Goal: Task Accomplishment & Management: Complete application form

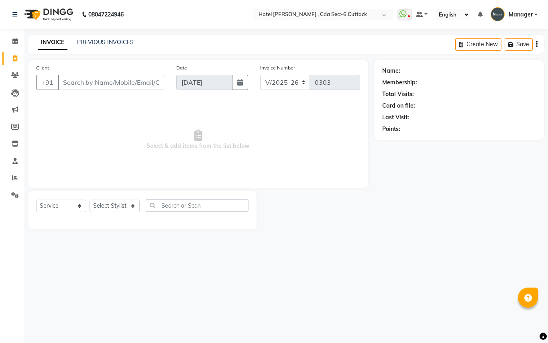
select select "7840"
select select "service"
click at [474, 43] on button "Create New" at bounding box center [478, 44] width 46 height 12
select select "service"
type input "0303"
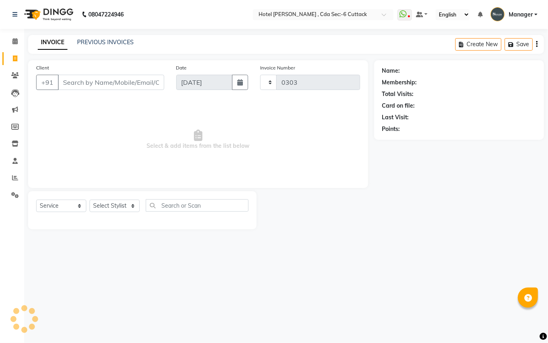
select select "7840"
click at [133, 208] on select "Select Stylist" at bounding box center [115, 206] width 50 height 12
click at [158, 241] on div "08047224946 Select Location × [GEOGRAPHIC_DATA][PERSON_NAME] , Cda Sec:-6 Cutta…" at bounding box center [274, 171] width 548 height 343
click at [131, 204] on select "Select Stylist" at bounding box center [115, 206] width 50 height 12
click at [100, 160] on span "Select & add items from the list below" at bounding box center [198, 140] width 324 height 80
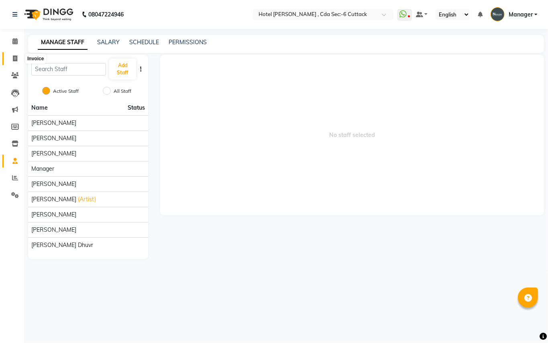
click at [18, 58] on span at bounding box center [15, 58] width 14 height 9
select select "service"
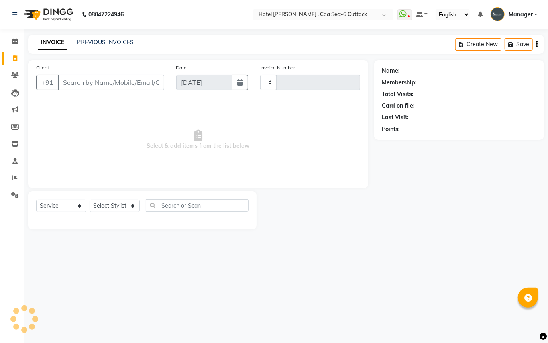
type input "0303"
select select "7840"
click at [476, 47] on button "Create New" at bounding box center [478, 44] width 46 height 12
select select "service"
type input "0303"
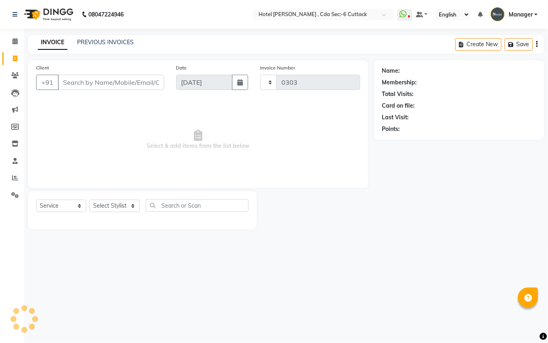
select select "7840"
click at [134, 206] on select "Select Stylist [PERSON_NAME] [PERSON_NAME] [PERSON_NAME] Manager [PERSON_NAME] …" at bounding box center [115, 206] width 50 height 12
select select "80474"
click at [90, 200] on select "Select Stylist [PERSON_NAME] [PERSON_NAME] [PERSON_NAME] Manager [PERSON_NAME] …" at bounding box center [115, 206] width 50 height 12
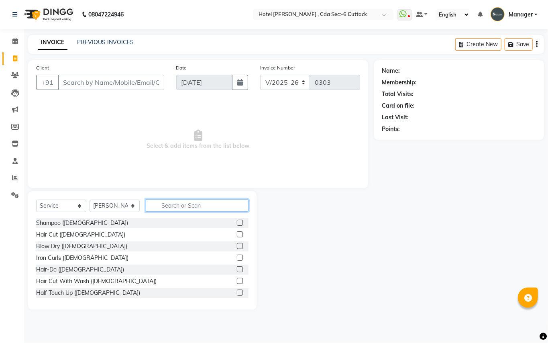
click at [186, 206] on input "text" at bounding box center [197, 205] width 103 height 12
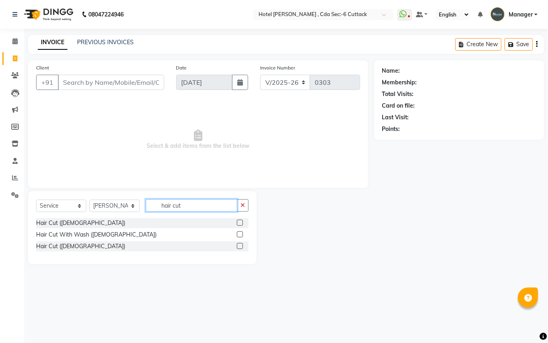
type input "hair cut"
click at [238, 245] on label at bounding box center [240, 246] width 6 height 6
click at [238, 245] on input "checkbox" at bounding box center [239, 246] width 5 height 5
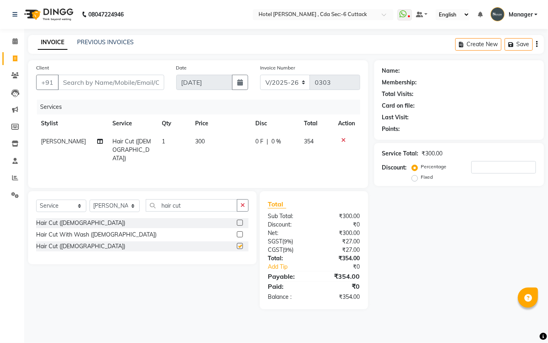
checkbox input "false"
click at [187, 208] on input "hair cut" at bounding box center [192, 205] width 92 height 12
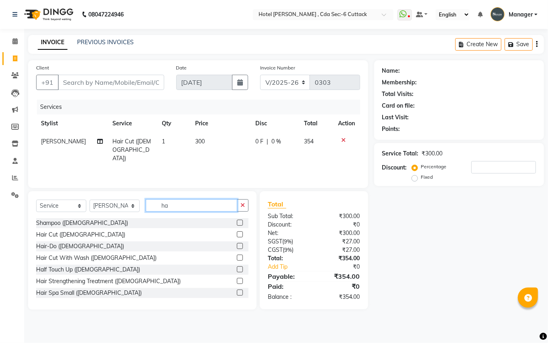
type input "h"
